Goal: Task Accomplishment & Management: Use online tool/utility

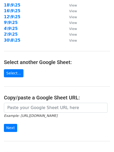
scroll to position [91, 0]
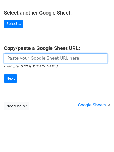
drag, startPoint x: 46, startPoint y: 60, endPoint x: 39, endPoint y: 64, distance: 8.0
click at [46, 60] on input "url" at bounding box center [56, 59] width 104 height 10
paste input "https://docs.google.com/spreadsheets/d/1Rb99bruRjWmcT4j3LTKOU0_vaq7hIU4YYBvlzg3…"
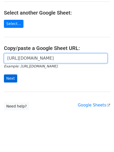
scroll to position [0, 113]
type input "https://docs.google.com/spreadsheets/d/1Rb99bruRjWmcT4j3LTKOU0_vaq7hIU4YYBvlzg3…"
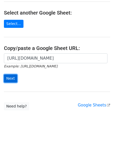
click at [8, 78] on input "Next" at bounding box center [10, 79] width 13 height 8
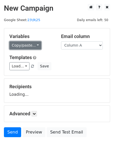
click at [26, 44] on link "Copy/paste..." at bounding box center [25, 46] width 32 height 8
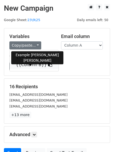
click at [32, 63] on link "{{Column B}}" at bounding box center [34, 65] width 49 height 8
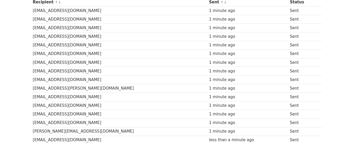
scroll to position [104, 0]
